Goal: Transaction & Acquisition: Purchase product/service

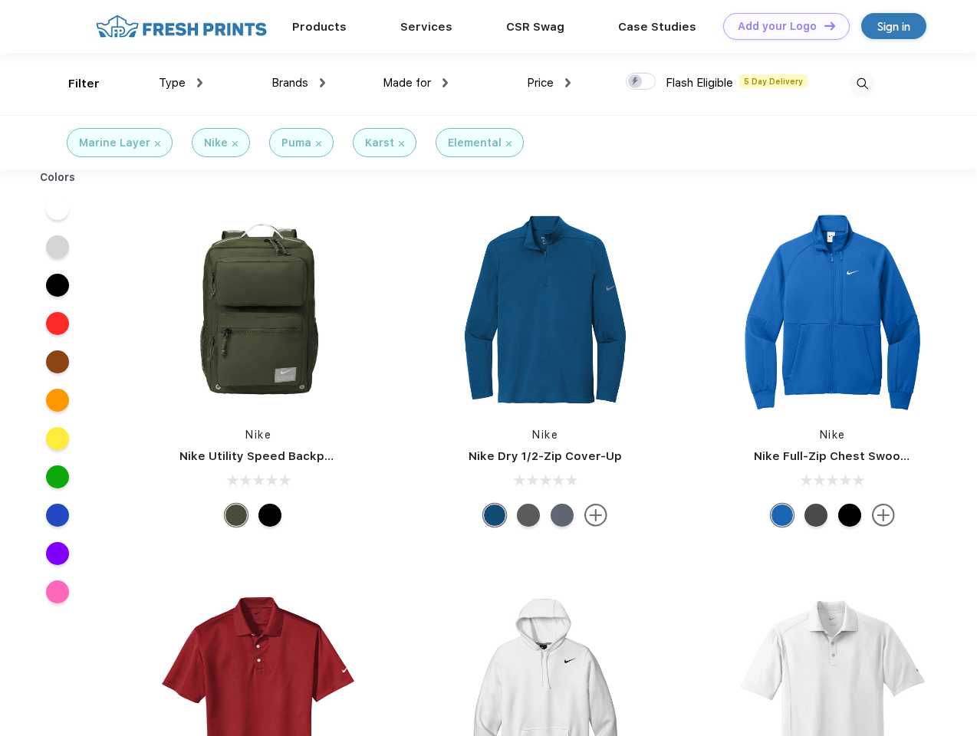
scroll to position [1, 0]
click at [781, 26] on link "Add your Logo Design Tool" at bounding box center [786, 26] width 127 height 27
click at [0, 0] on div "Design Tool" at bounding box center [0, 0] width 0 height 0
click at [823, 25] on link "Add your Logo Design Tool" at bounding box center [786, 26] width 127 height 27
click at [74, 84] on div "Filter" at bounding box center [83, 84] width 31 height 18
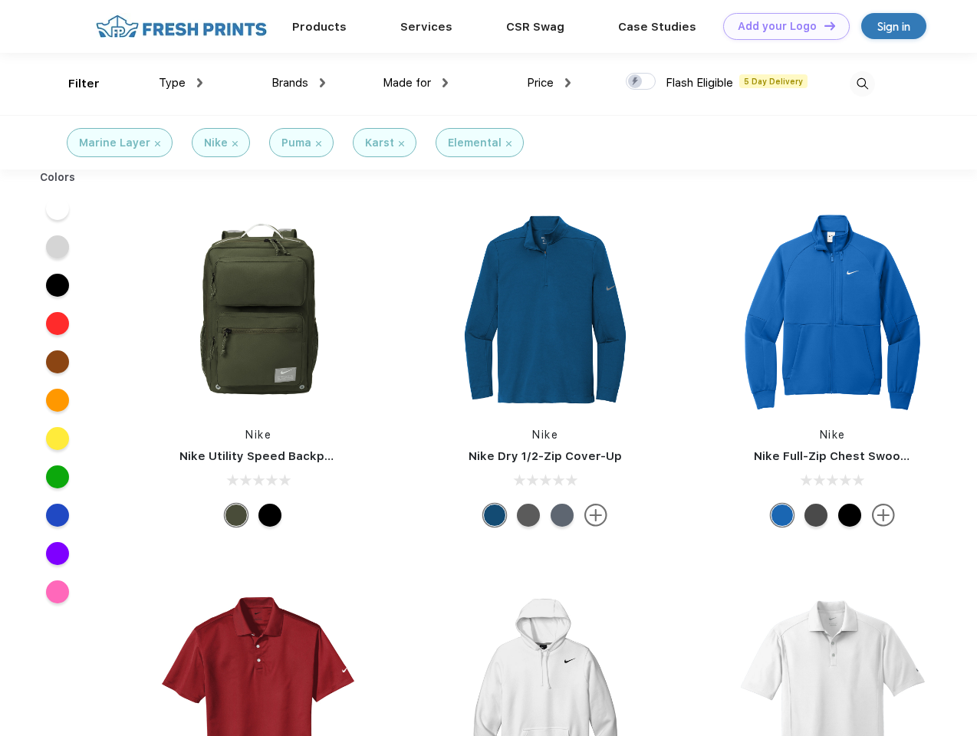
click at [181, 83] on span "Type" at bounding box center [172, 83] width 27 height 14
click at [298, 83] on span "Brands" at bounding box center [289, 83] width 37 height 14
click at [416, 83] on span "Made for" at bounding box center [407, 83] width 48 height 14
click at [549, 83] on span "Price" at bounding box center [540, 83] width 27 height 14
click at [641, 82] on div at bounding box center [641, 81] width 30 height 17
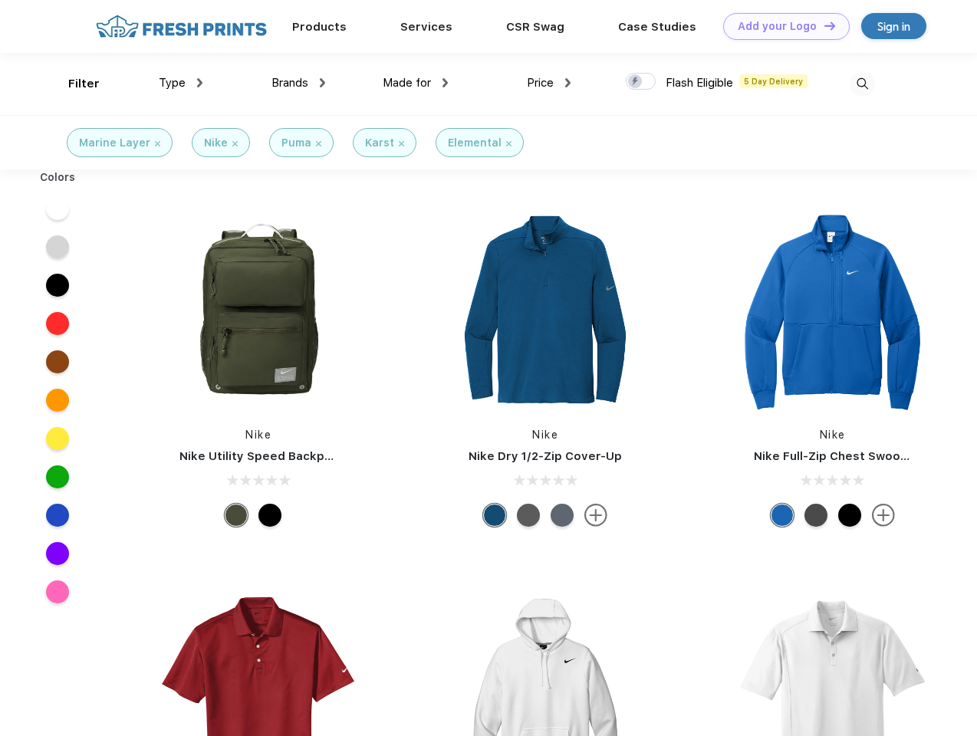
click at [636, 82] on input "checkbox" at bounding box center [631, 77] width 10 height 10
click at [862, 84] on img at bounding box center [862, 83] width 25 height 25
